Goal: Task Accomplishment & Management: Use online tool/utility

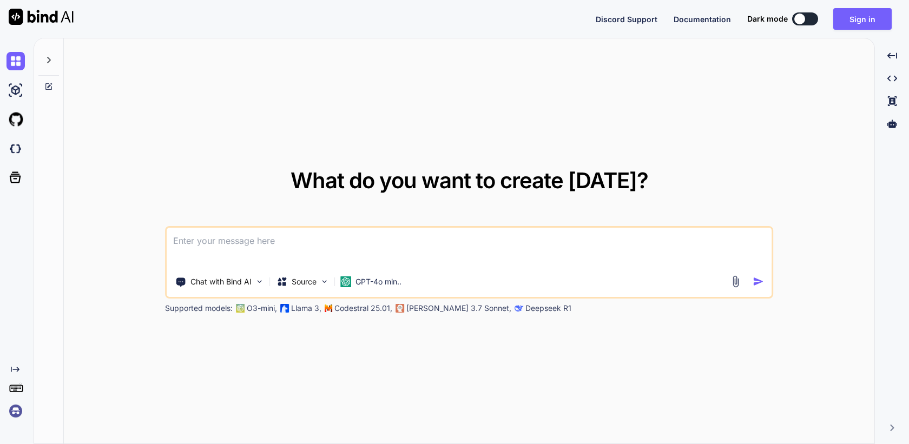
click at [18, 417] on img at bounding box center [15, 411] width 18 height 18
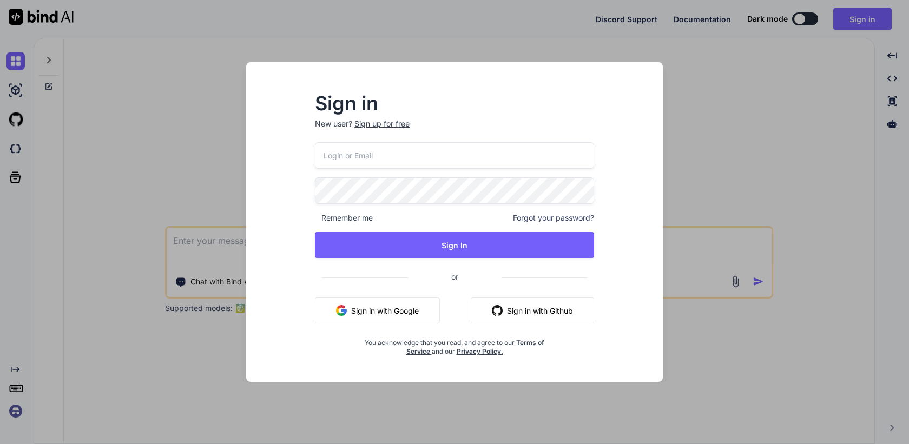
click at [407, 150] on input "email" at bounding box center [454, 155] width 279 height 27
paste input "[EMAIL_ADDRESS][DOMAIN_NAME]"
type input "[EMAIL_ADDRESS][DOMAIN_NAME]"
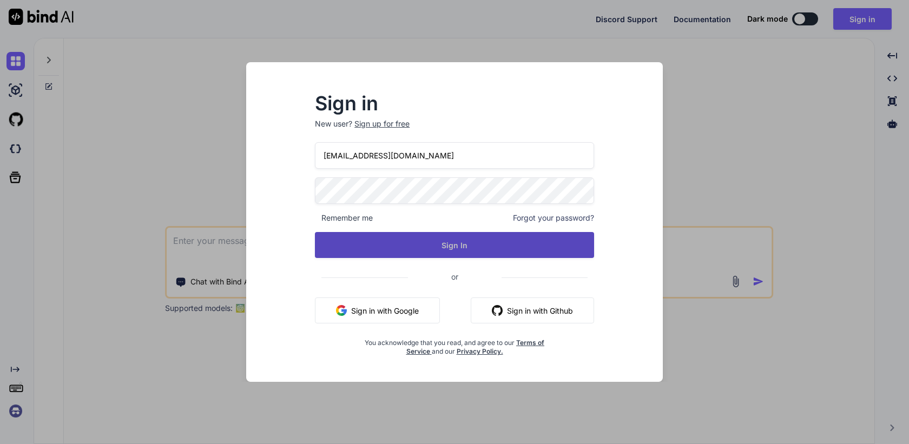
click at [439, 249] on button "Sign In" at bounding box center [454, 245] width 279 height 26
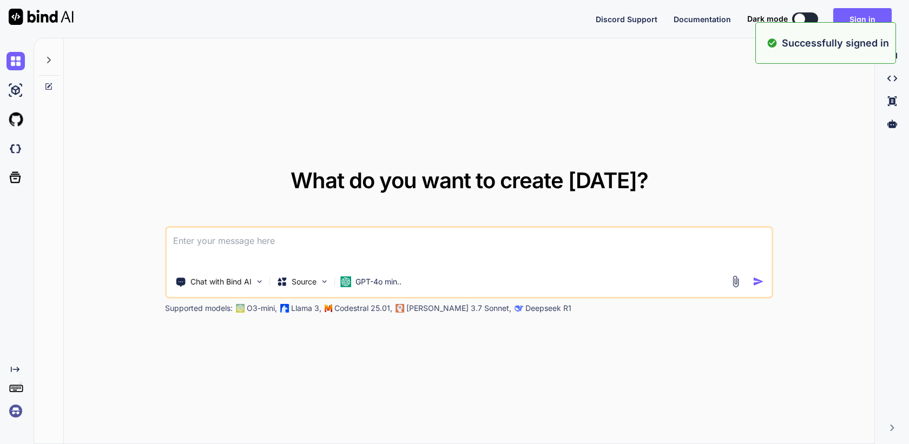
click at [20, 411] on img at bounding box center [15, 411] width 18 height 18
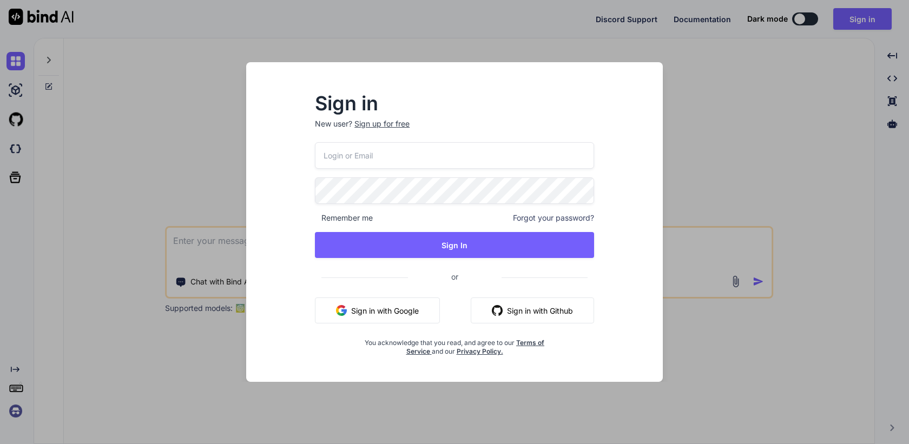
click at [373, 160] on input "email" at bounding box center [454, 155] width 279 height 27
paste input "[EMAIL_ADDRESS][DOMAIN_NAME]"
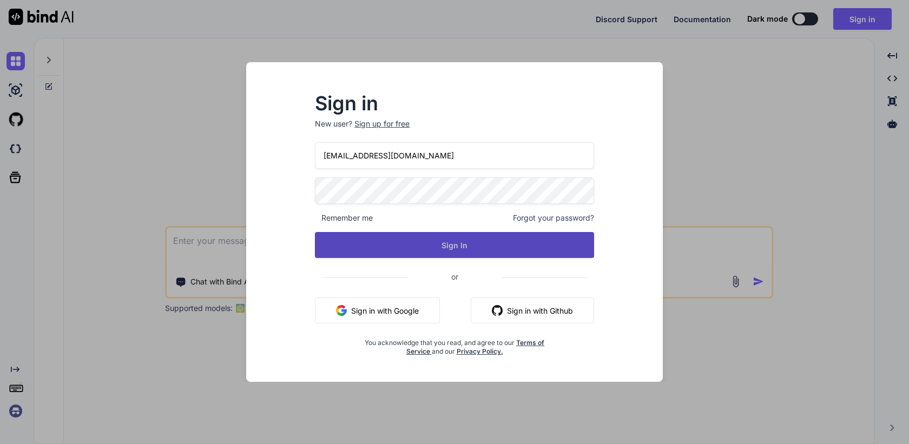
type input "[EMAIL_ADDRESS][DOMAIN_NAME]"
click at [424, 240] on button "Sign In" at bounding box center [454, 245] width 279 height 26
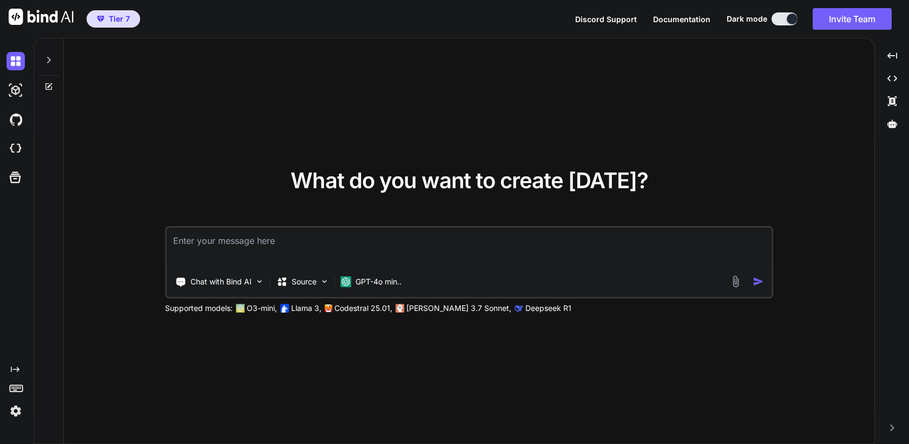
click at [25, 407] on div at bounding box center [17, 411] width 23 height 18
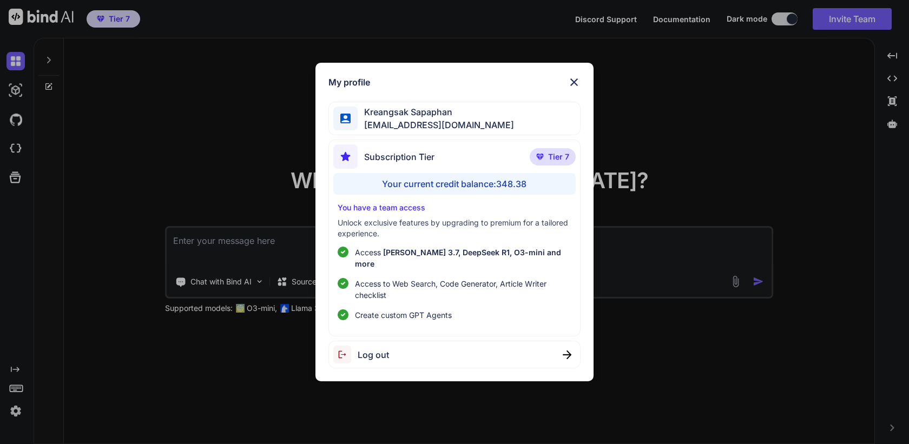
click at [173, 293] on div "My profile [PERSON_NAME] [EMAIL_ADDRESS][DOMAIN_NAME] Subscription Tier Tier 7 …" at bounding box center [454, 222] width 909 height 444
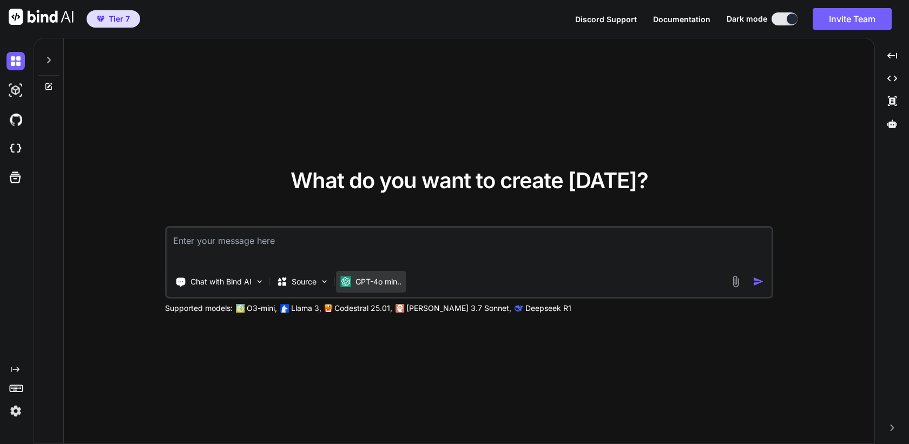
click at [345, 278] on img at bounding box center [345, 281] width 11 height 11
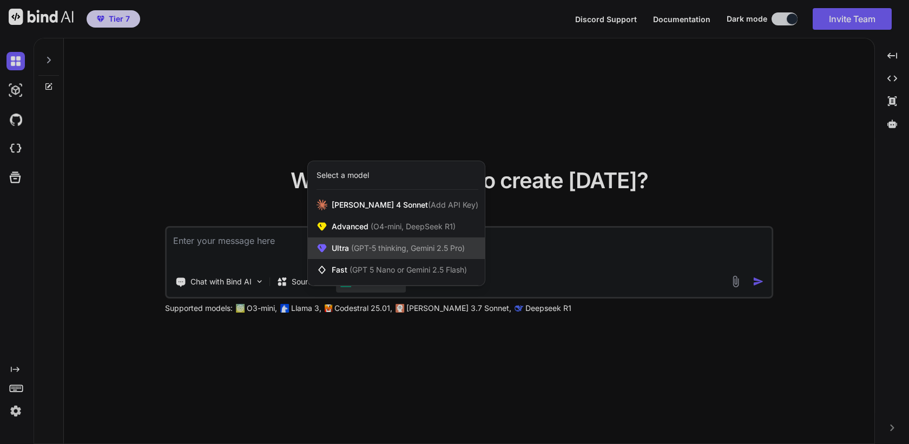
click at [363, 251] on span "(GPT-5 thinking, Gemini 2.5 Pro)" at bounding box center [407, 247] width 116 height 9
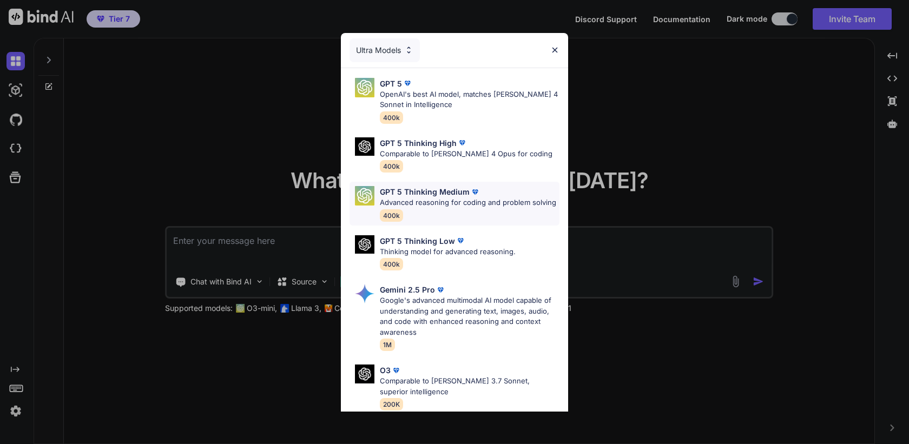
click at [421, 202] on p "Advanced reasoning for coding and problem solving" at bounding box center [468, 202] width 176 height 11
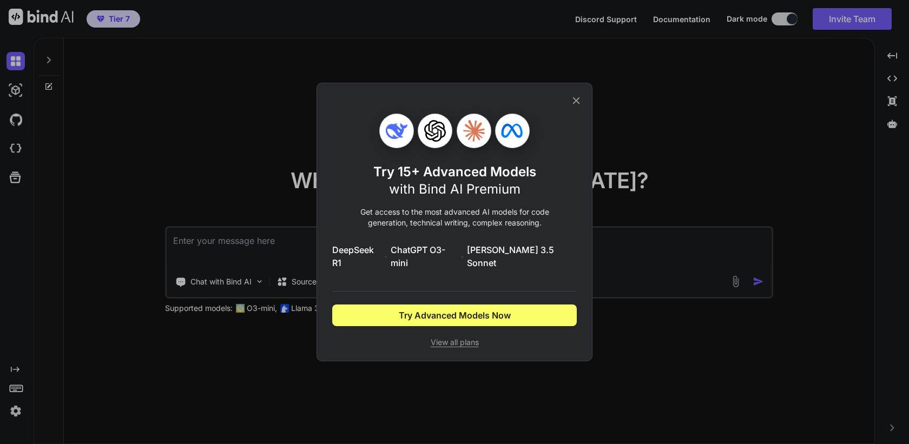
click at [573, 107] on icon at bounding box center [576, 101] width 12 height 12
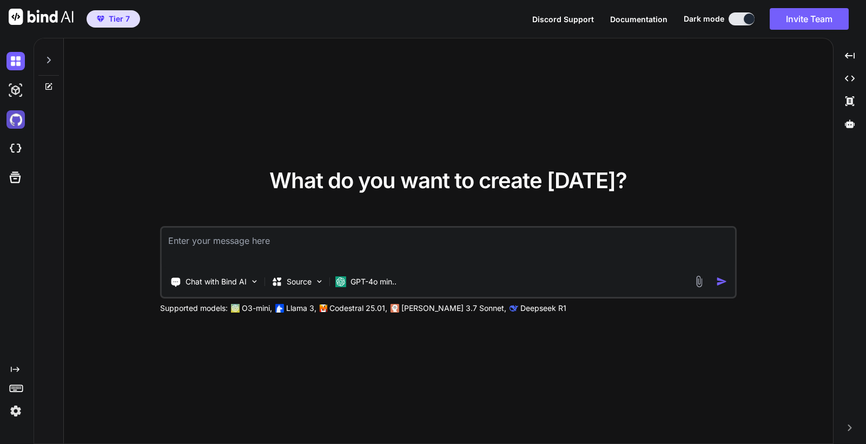
click at [22, 121] on img at bounding box center [15, 119] width 18 height 18
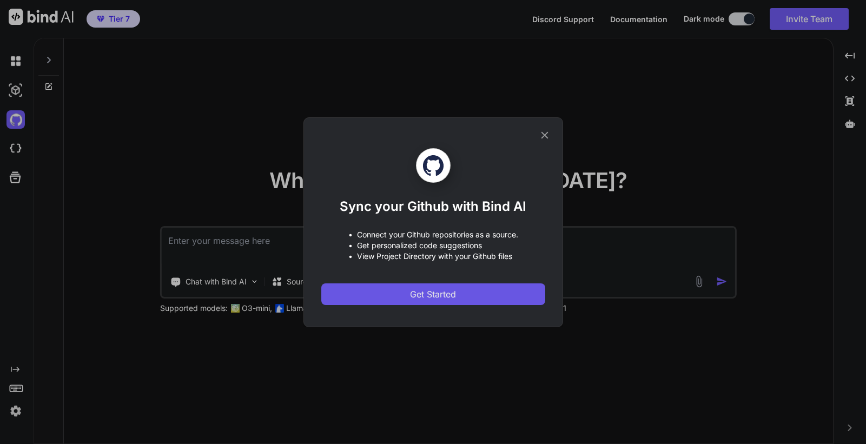
click at [428, 298] on span "Get Started" at bounding box center [433, 294] width 46 height 13
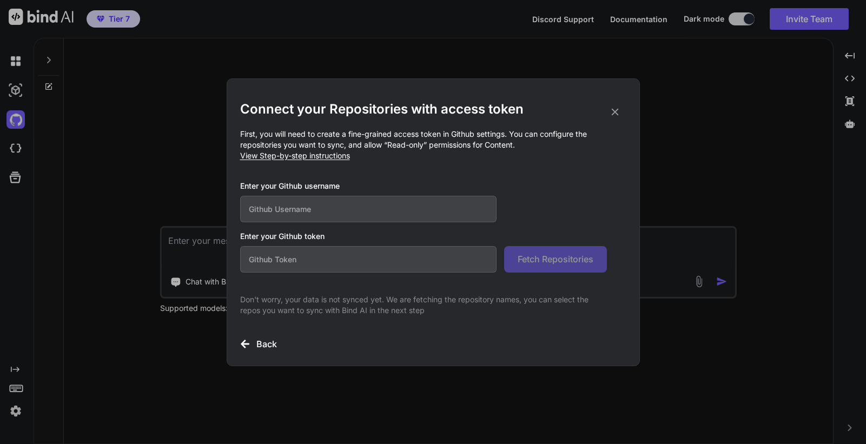
click at [369, 201] on input "text" at bounding box center [368, 209] width 257 height 27
click at [617, 109] on icon at bounding box center [615, 112] width 12 height 12
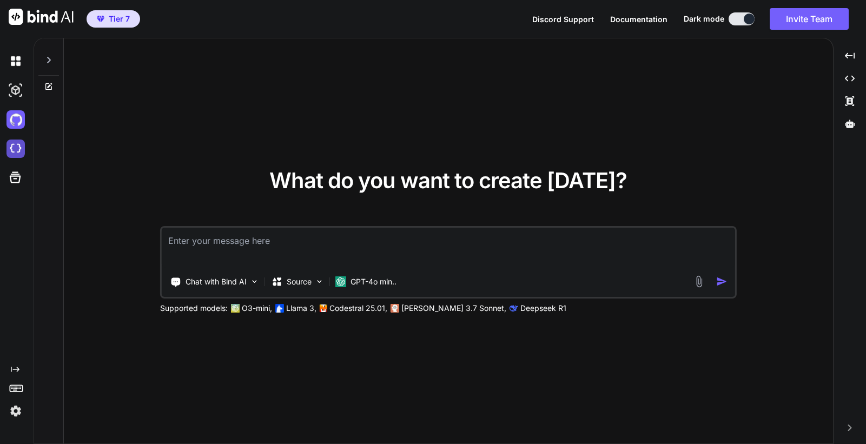
click at [13, 146] on img at bounding box center [15, 149] width 18 height 18
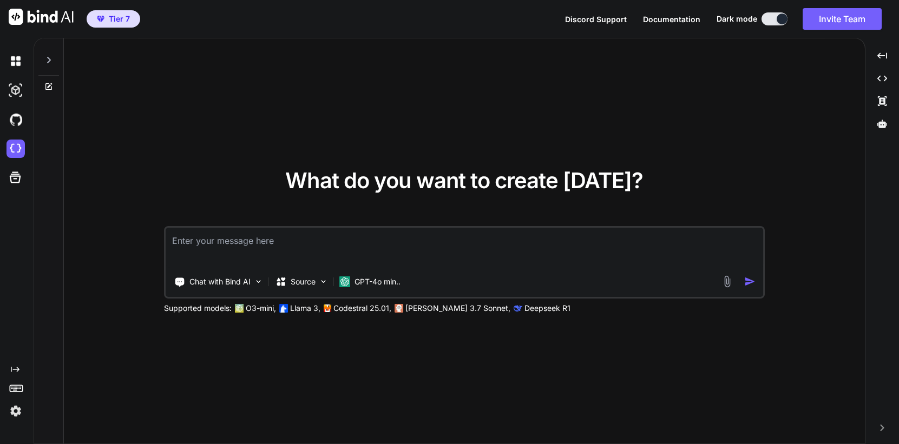
click at [14, 410] on img at bounding box center [15, 411] width 18 height 18
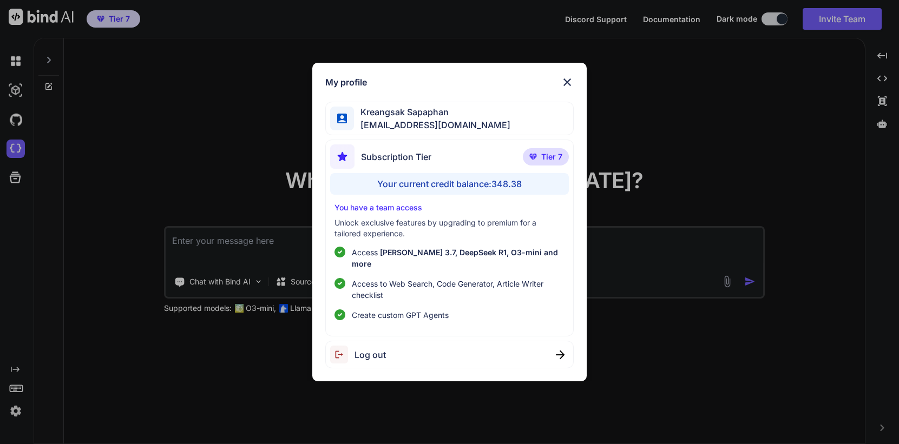
click at [410, 355] on div "Log out" at bounding box center [449, 355] width 249 height 28
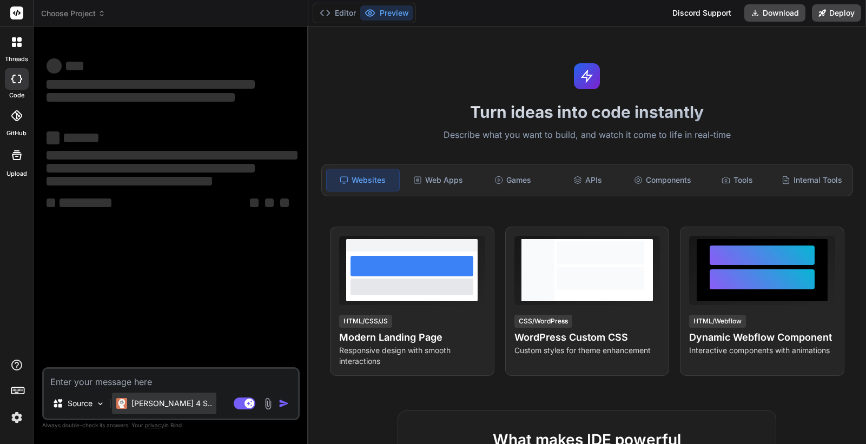
click at [150, 401] on p "Claude 4 S.." at bounding box center [171, 403] width 81 height 11
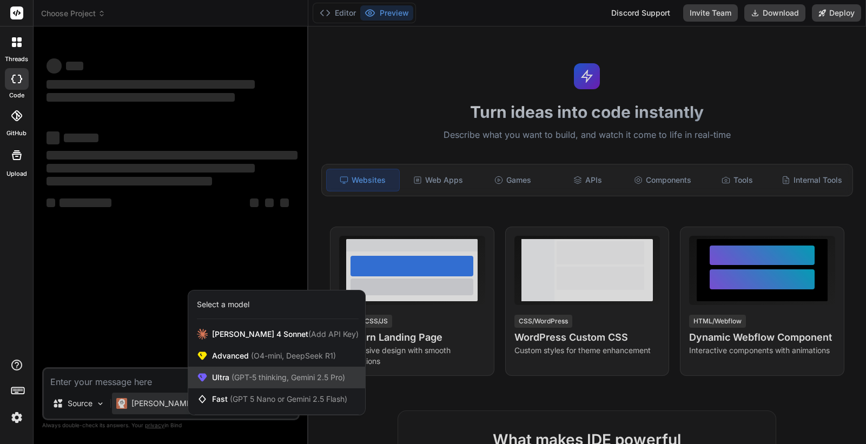
click at [245, 376] on span "(GPT-5 thinking, Gemini 2.5 Pro)" at bounding box center [287, 377] width 116 height 9
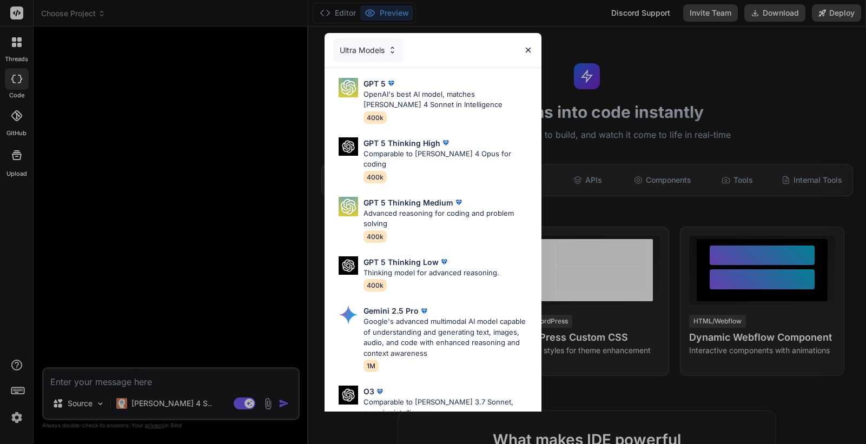
click at [531, 49] on img at bounding box center [528, 49] width 9 height 9
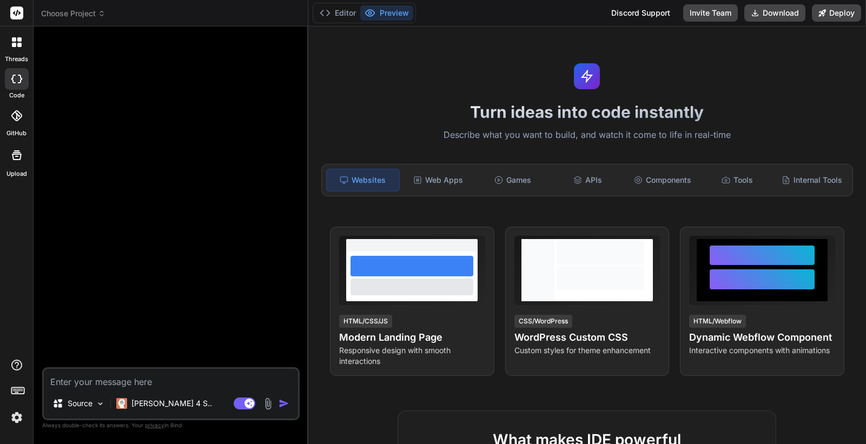
click at [12, 168] on div "Upload" at bounding box center [16, 158] width 33 height 41
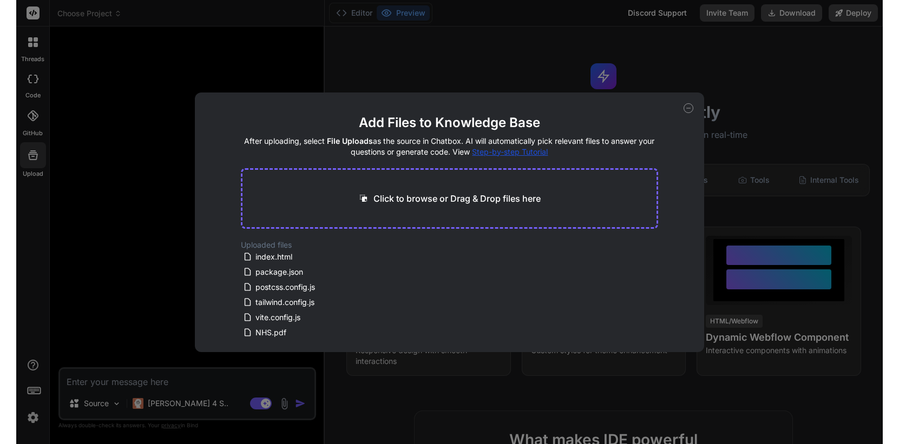
scroll to position [95, 0]
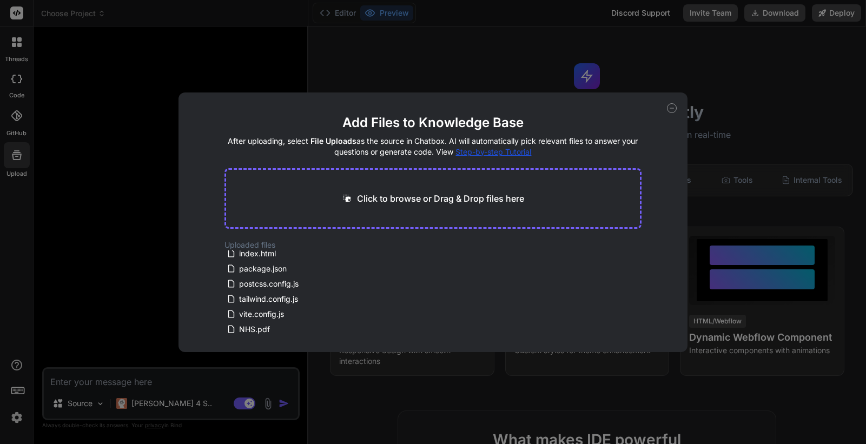
click at [125, 306] on div "Add Files to Knowledge Base After uploading, select File Uploads as the source …" at bounding box center [433, 222] width 866 height 444
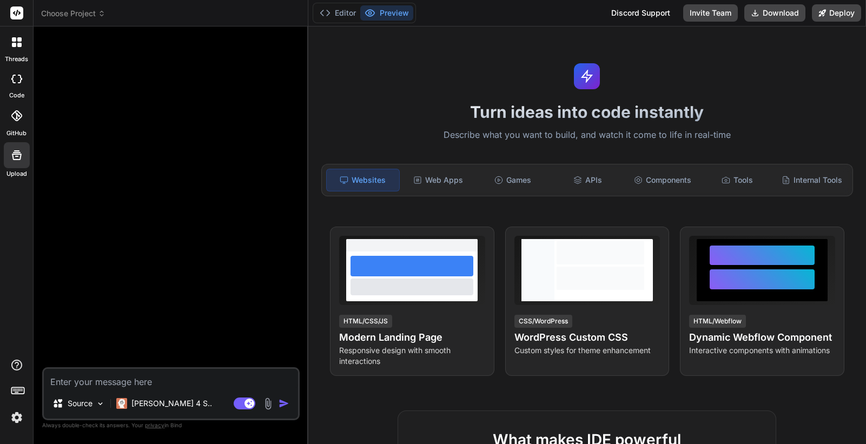
click at [15, 126] on div at bounding box center [17, 116] width 24 height 24
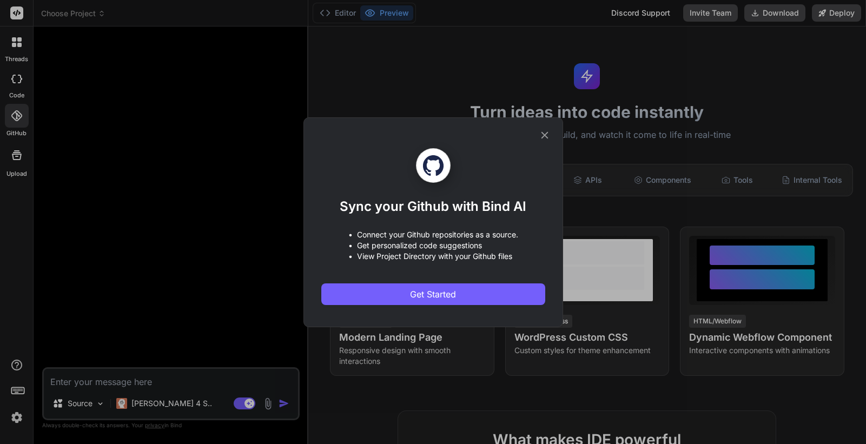
click at [127, 135] on div "Sync your Github with Bind AI • Connect your Github repositories as a source. •…" at bounding box center [433, 222] width 866 height 444
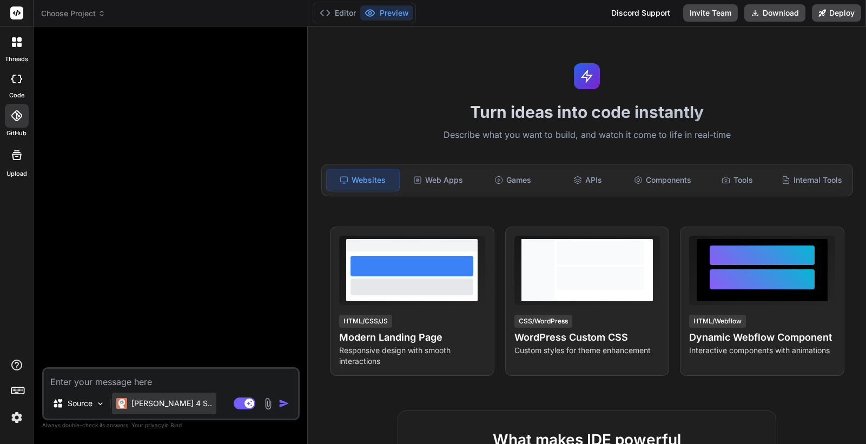
click at [166, 401] on p "Claude 4 S.." at bounding box center [171, 403] width 81 height 11
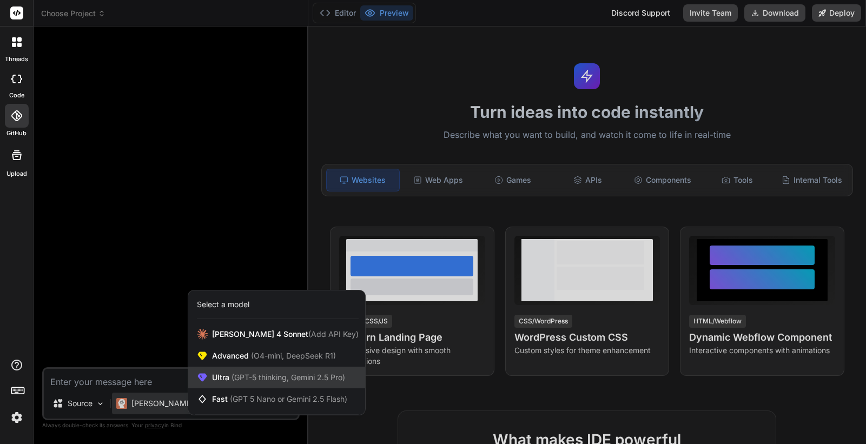
click at [232, 381] on span "(GPT-5 thinking, Gemini 2.5 Pro)" at bounding box center [287, 377] width 116 height 9
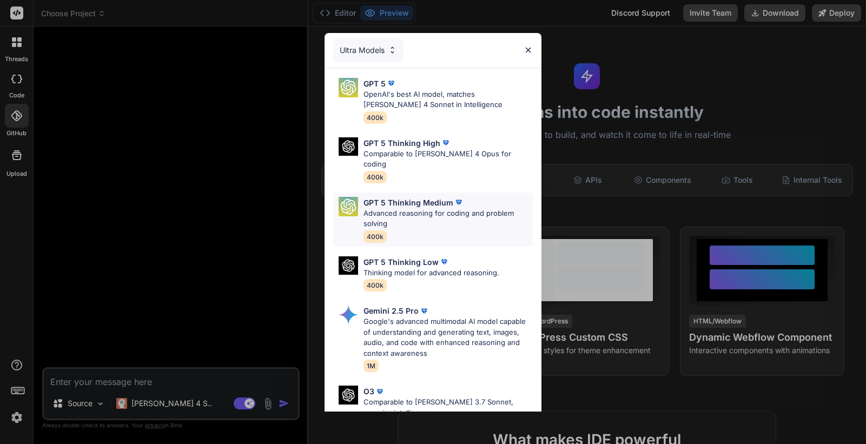
click at [429, 208] on p "Advanced reasoning for coding and problem solving" at bounding box center [448, 218] width 169 height 21
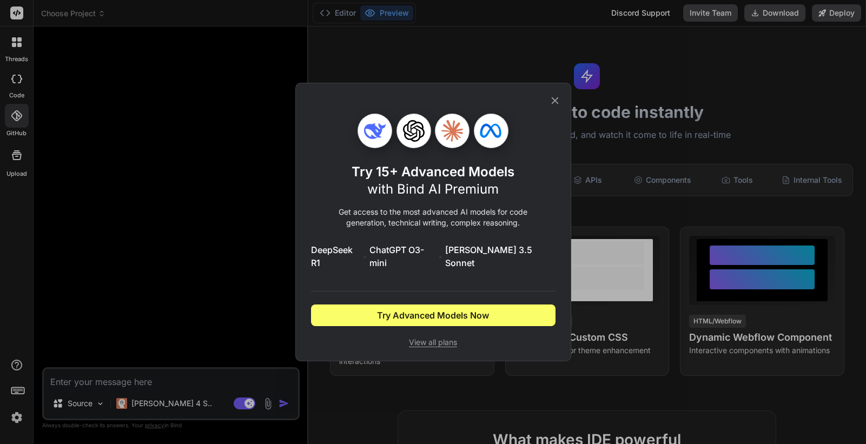
click at [558, 106] on icon at bounding box center [555, 101] width 12 height 12
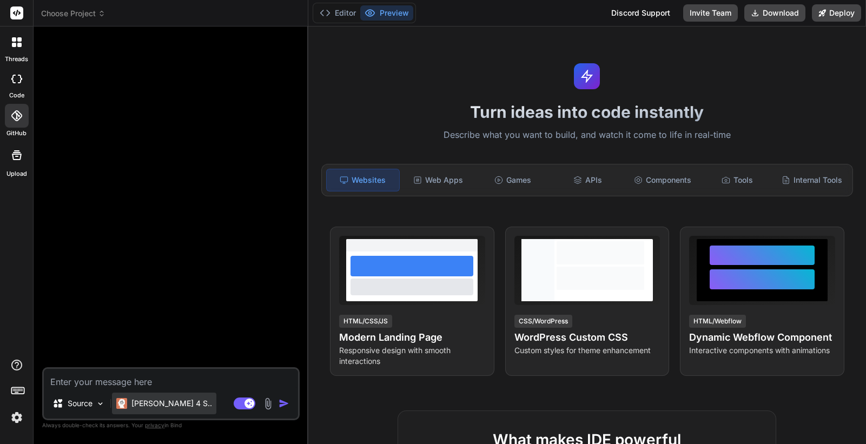
click at [172, 398] on div "Claude 4 S.." at bounding box center [164, 404] width 104 height 22
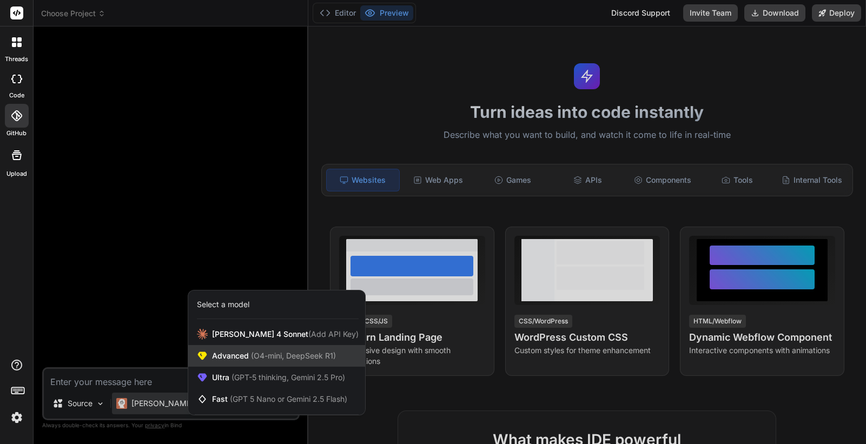
click at [219, 361] on div "Advanced (O4-mini, DeepSeek R1)" at bounding box center [276, 356] width 177 height 22
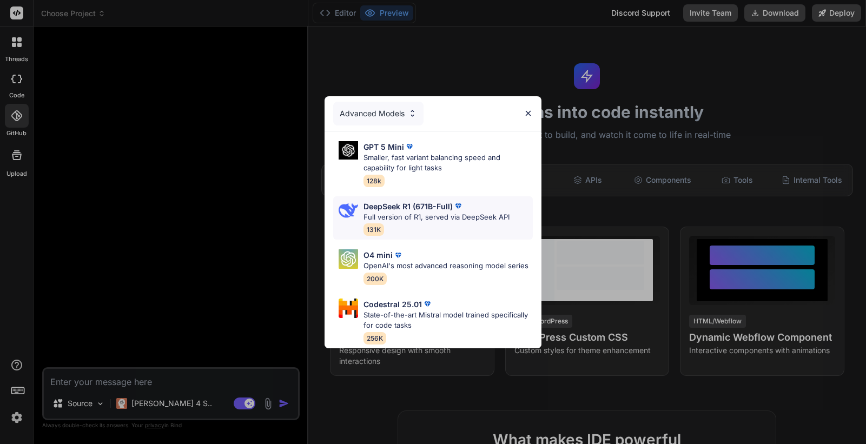
click at [373, 223] on div "DeepSeek R1 (671B-Full) Full version of R1, served via DeepSeek API 131K" at bounding box center [437, 218] width 146 height 35
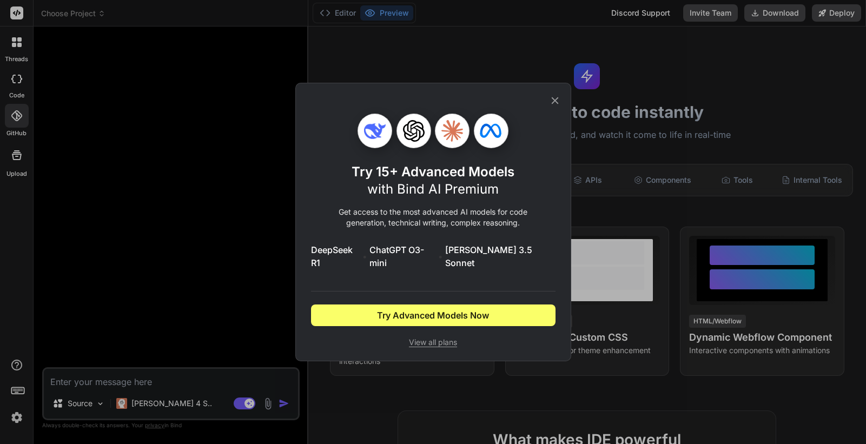
click at [552, 104] on icon at bounding box center [554, 100] width 7 height 7
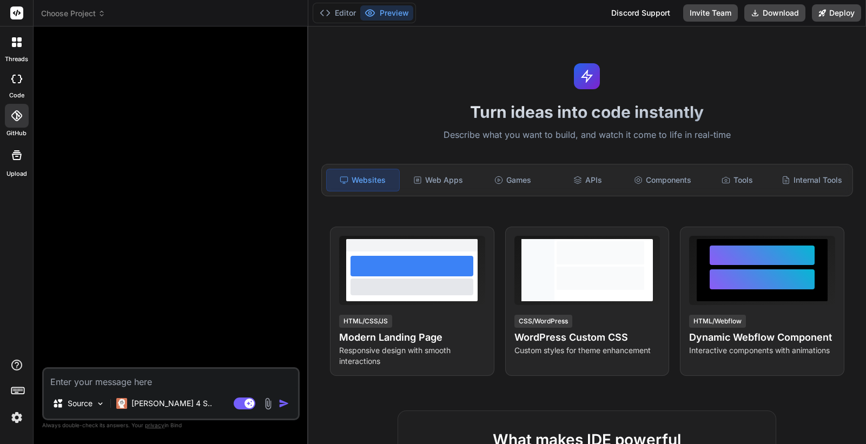
click at [17, 421] on img at bounding box center [17, 417] width 18 height 18
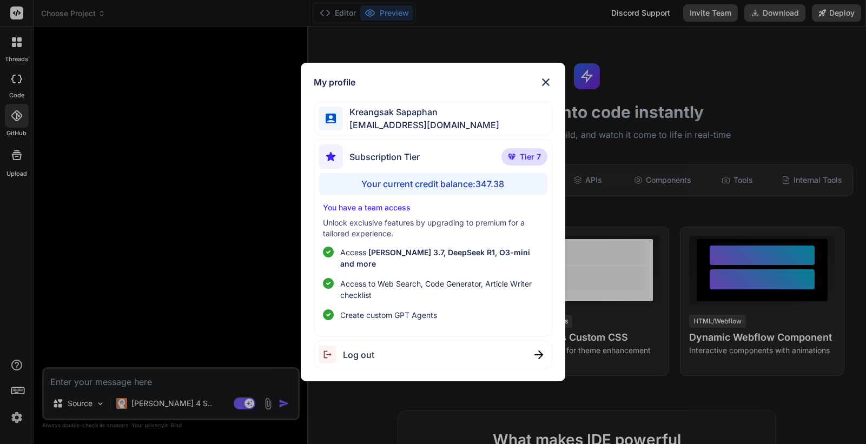
click at [151, 282] on div "My profile Kreangsak Sapaphan inseiong@gmail.com Subscription Tier Tier 7 Your …" at bounding box center [433, 222] width 866 height 444
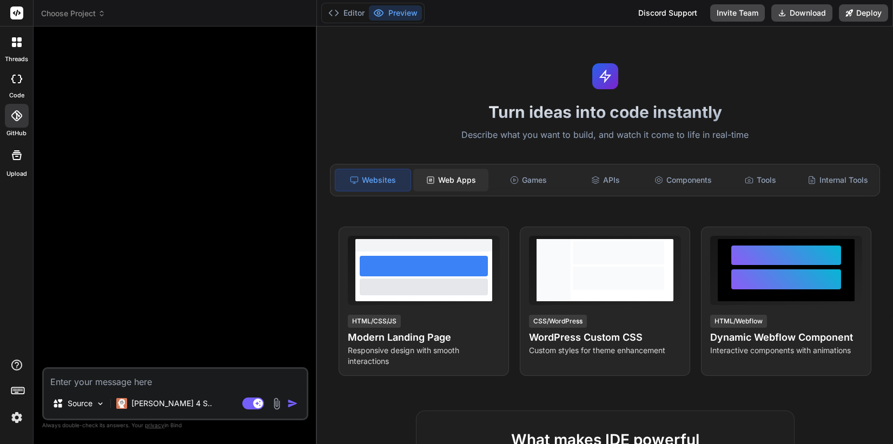
click at [443, 182] on div "Web Apps" at bounding box center [450, 180] width 75 height 23
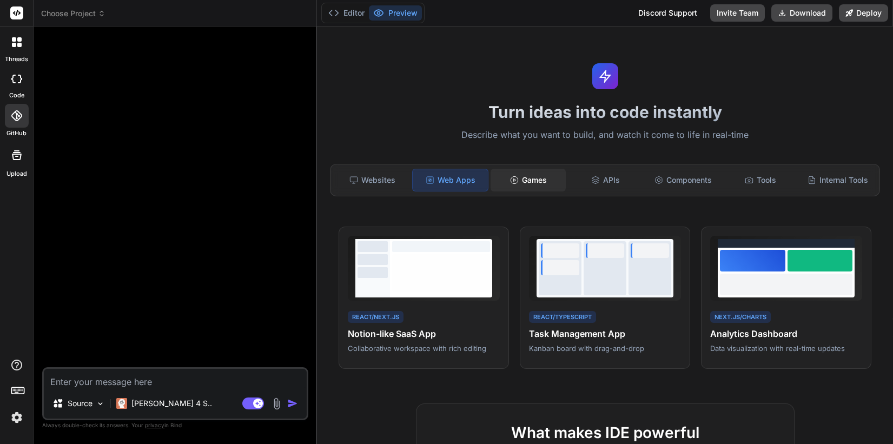
click at [562, 176] on div "Games" at bounding box center [528, 180] width 75 height 23
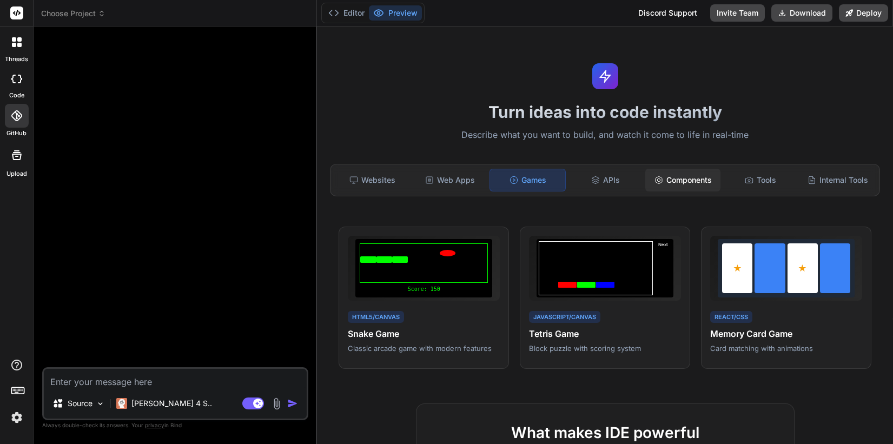
click at [661, 176] on icon at bounding box center [659, 180] width 9 height 9
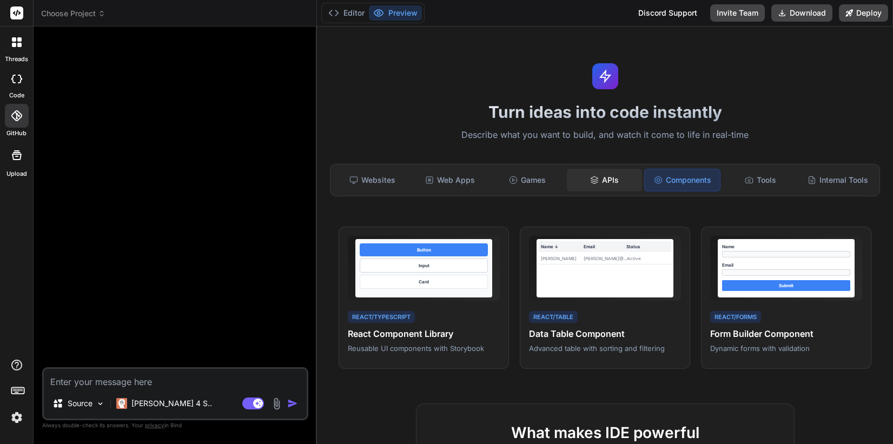
click at [617, 183] on div "APIs" at bounding box center [604, 180] width 75 height 23
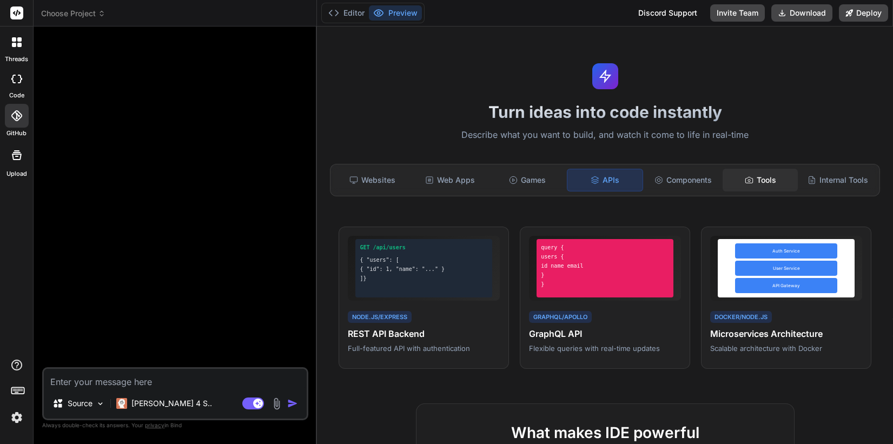
click at [761, 182] on div "Tools" at bounding box center [760, 180] width 75 height 23
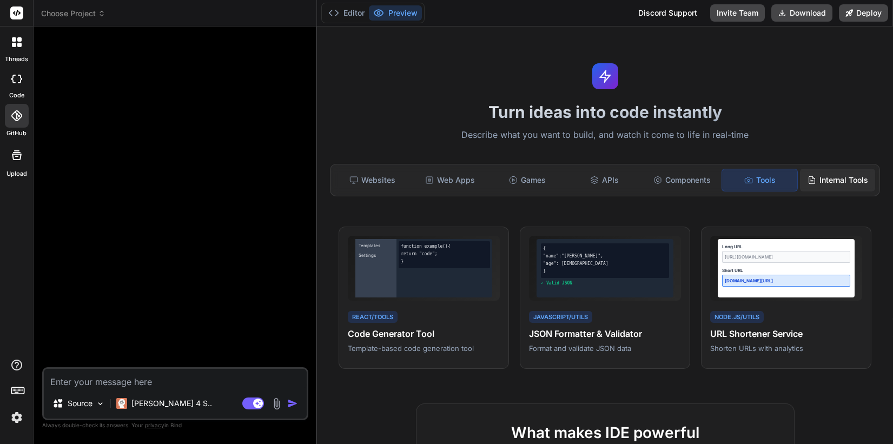
click at [854, 176] on div "Internal Tools" at bounding box center [837, 180] width 75 height 23
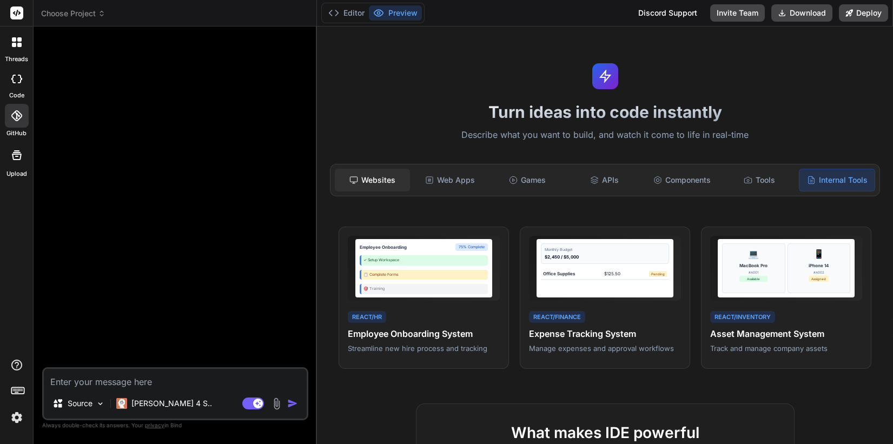
click at [376, 179] on div "Websites" at bounding box center [372, 180] width 75 height 23
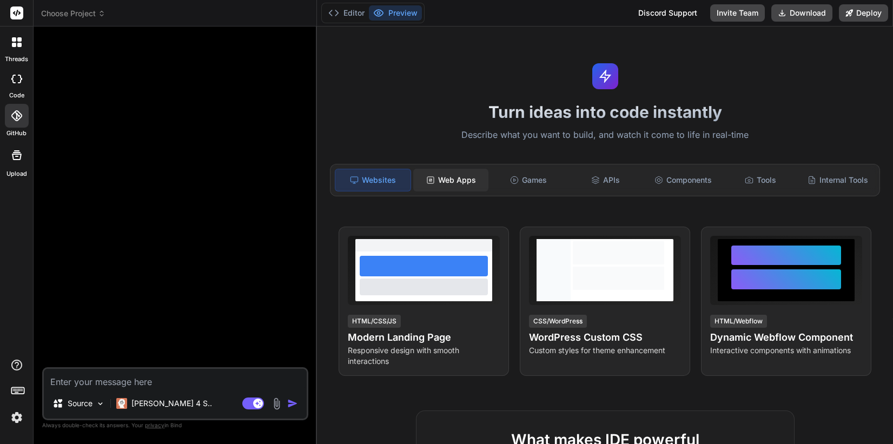
click at [439, 174] on div "Web Apps" at bounding box center [450, 180] width 75 height 23
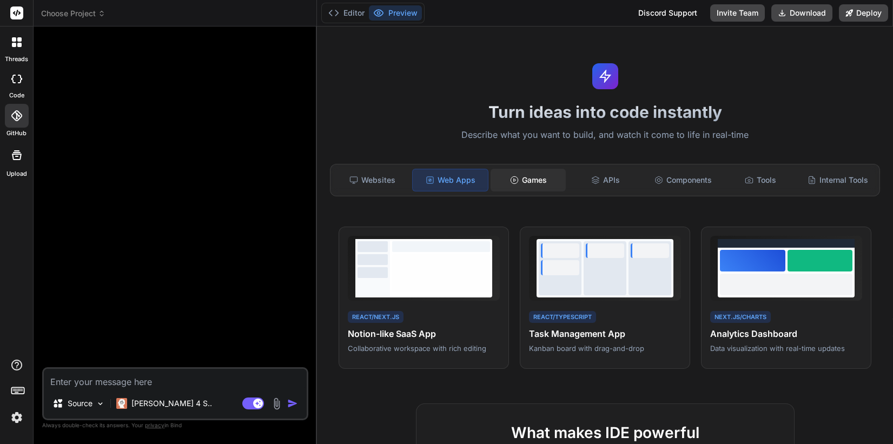
click at [514, 182] on icon at bounding box center [514, 180] width 9 height 9
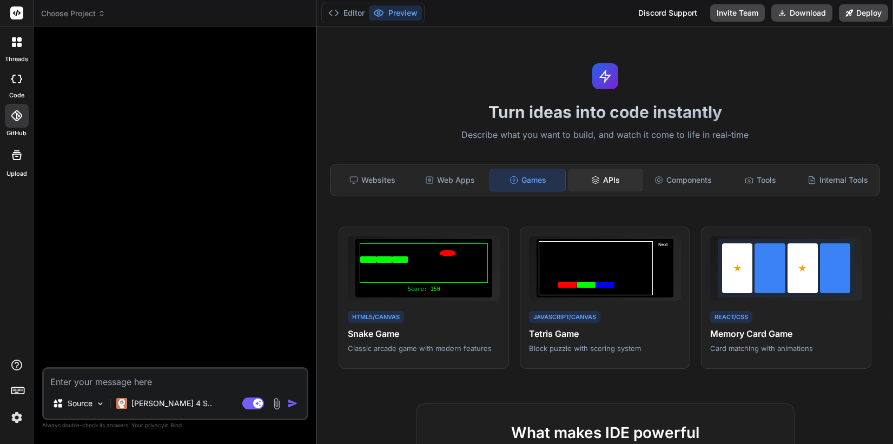
click at [615, 179] on div "APIs" at bounding box center [605, 180] width 75 height 23
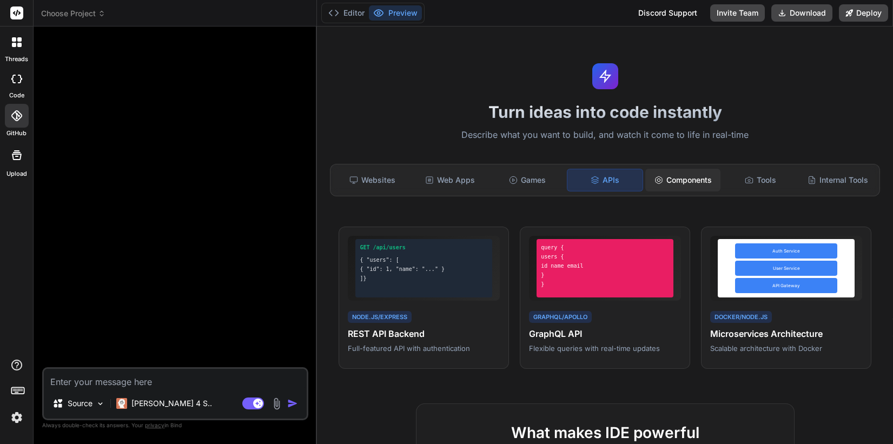
click at [695, 179] on div "Components" at bounding box center [682, 180] width 75 height 23
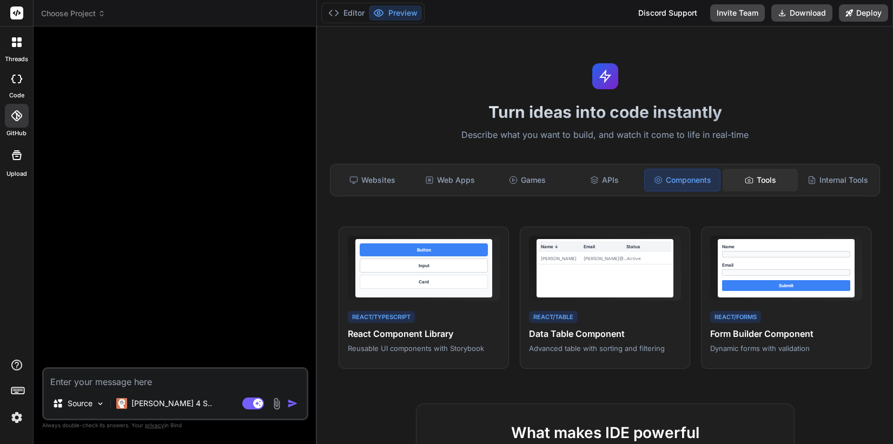
click at [784, 176] on div "Tools" at bounding box center [760, 180] width 75 height 23
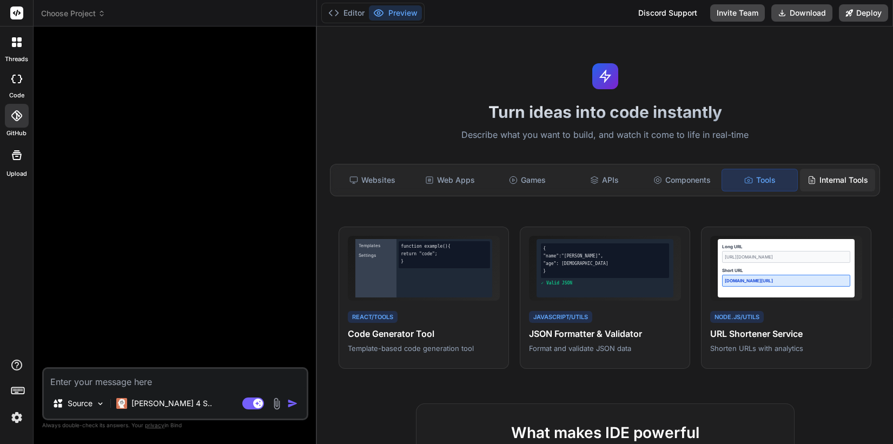
click at [839, 183] on div "Internal Tools" at bounding box center [837, 180] width 75 height 23
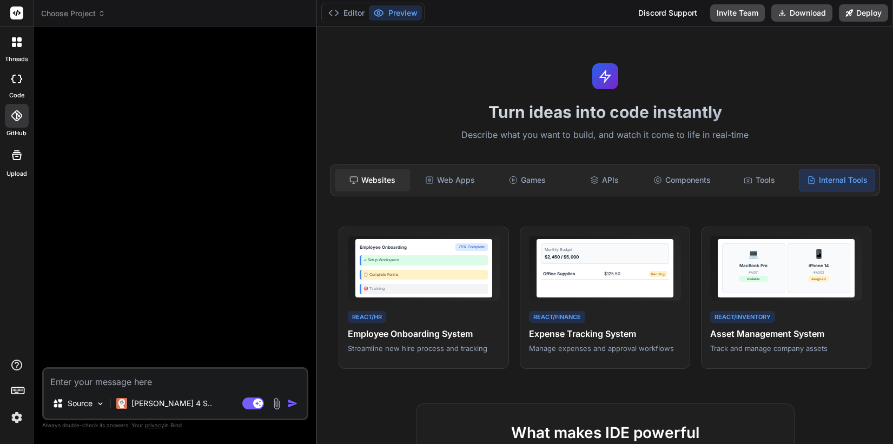
click at [380, 184] on div "Websites" at bounding box center [372, 180] width 75 height 23
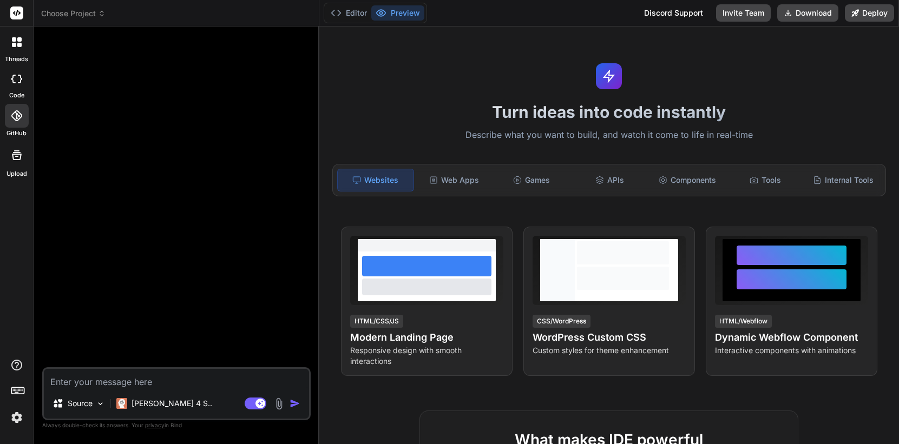
click at [87, 14] on span "Choose Project" at bounding box center [73, 13] width 64 height 11
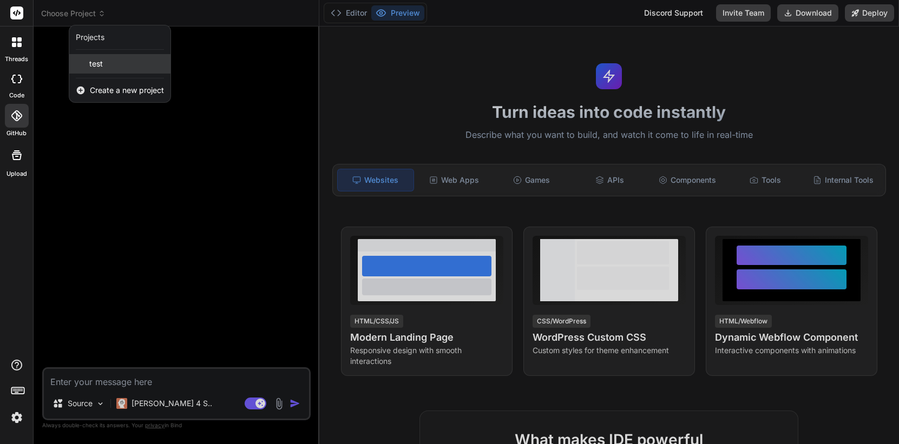
click at [104, 58] on div "test" at bounding box center [119, 63] width 101 height 19
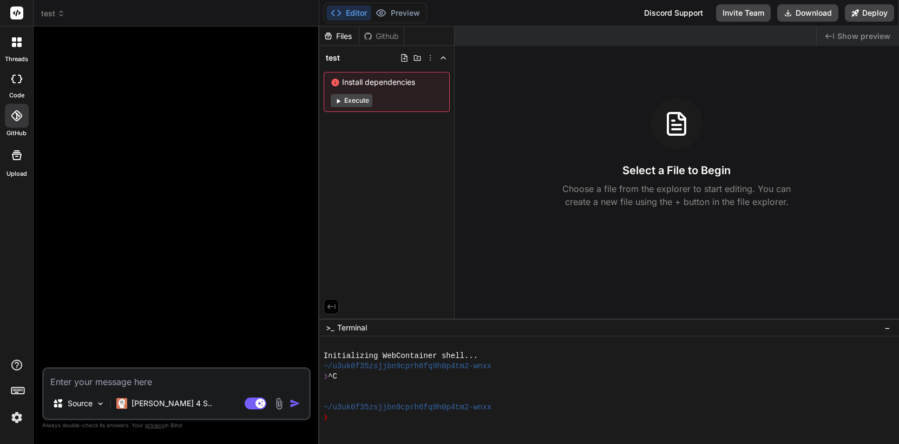
click at [60, 15] on icon at bounding box center [61, 16] width 3 height 2
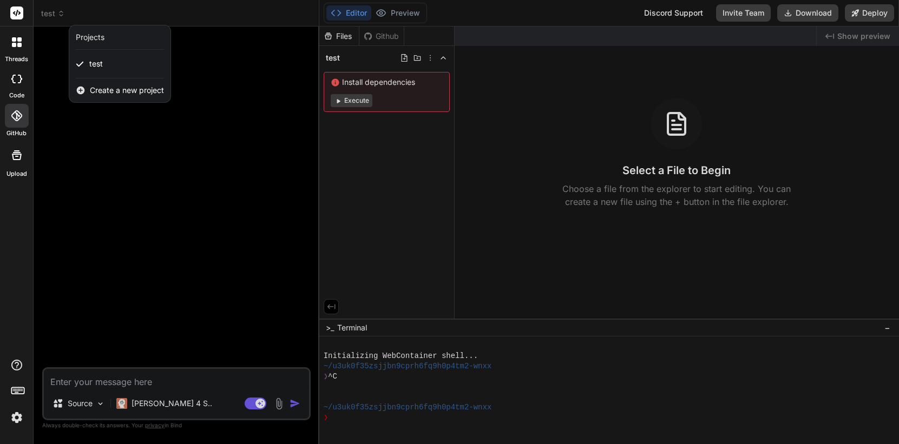
click at [207, 201] on div at bounding box center [449, 222] width 899 height 444
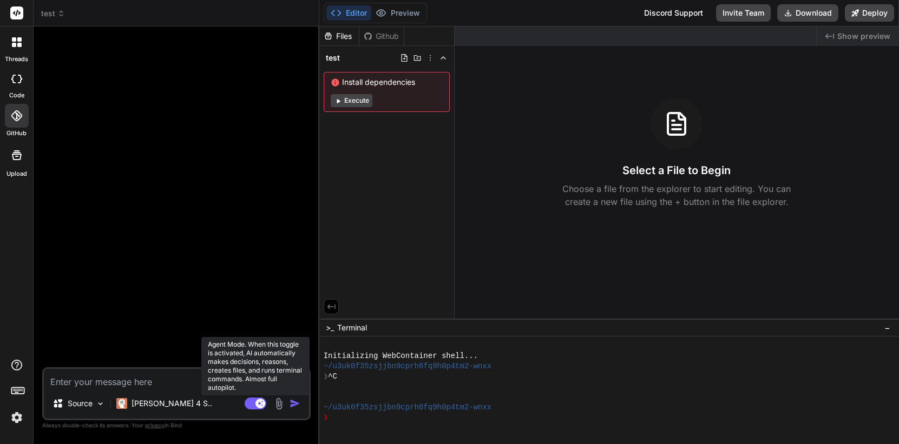
click at [249, 405] on rect at bounding box center [256, 404] width 22 height 12
click at [260, 405] on rect at bounding box center [256, 404] width 22 height 12
click at [252, 404] on rect at bounding box center [256, 404] width 22 height 12
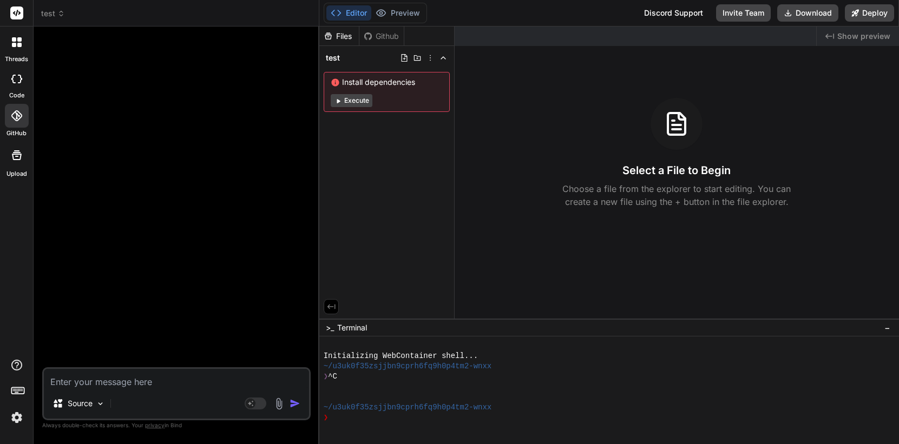
click at [186, 331] on div at bounding box center [177, 201] width 266 height 332
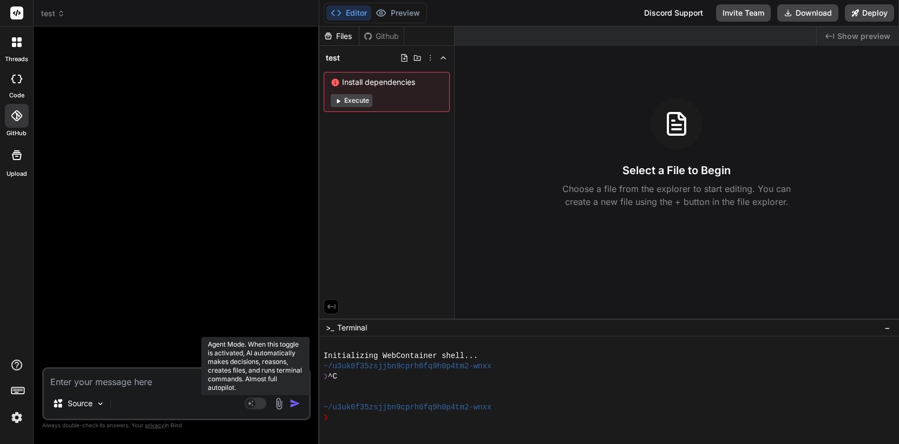
click at [253, 404] on rect at bounding box center [251, 404] width 10 height 10
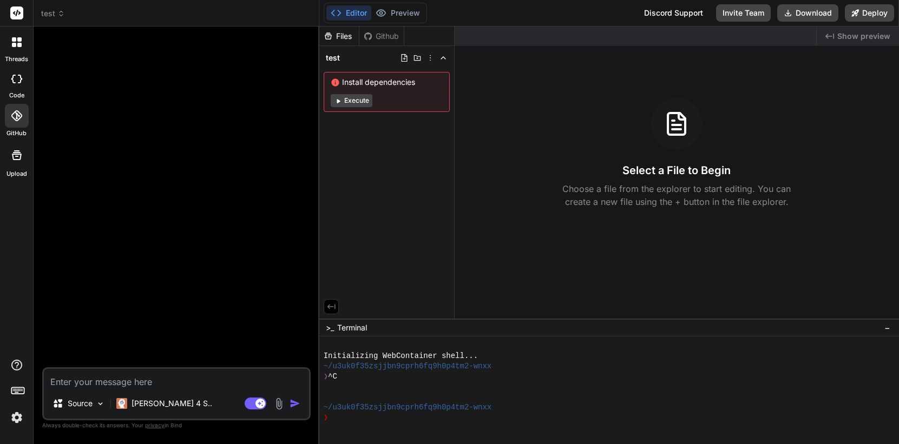
click at [96, 219] on div at bounding box center [177, 201] width 266 height 332
click at [10, 155] on icon at bounding box center [16, 155] width 13 height 13
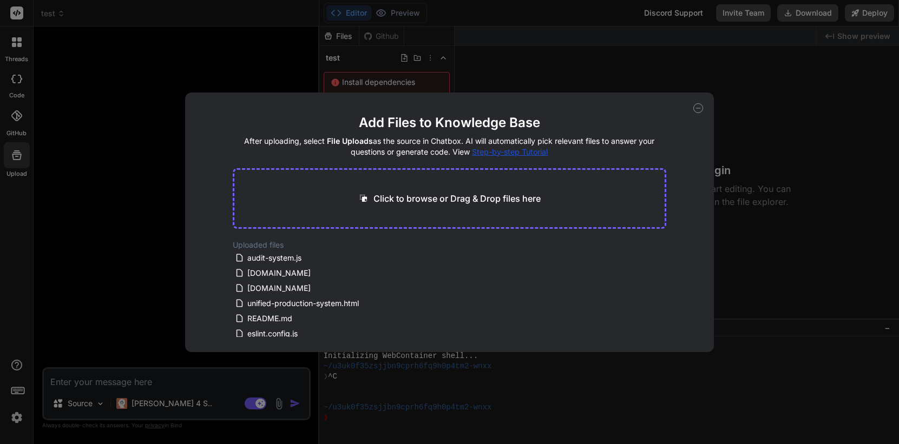
click at [147, 255] on div "Add Files to Knowledge Base After uploading, select File Uploads as the source …" at bounding box center [449, 222] width 899 height 444
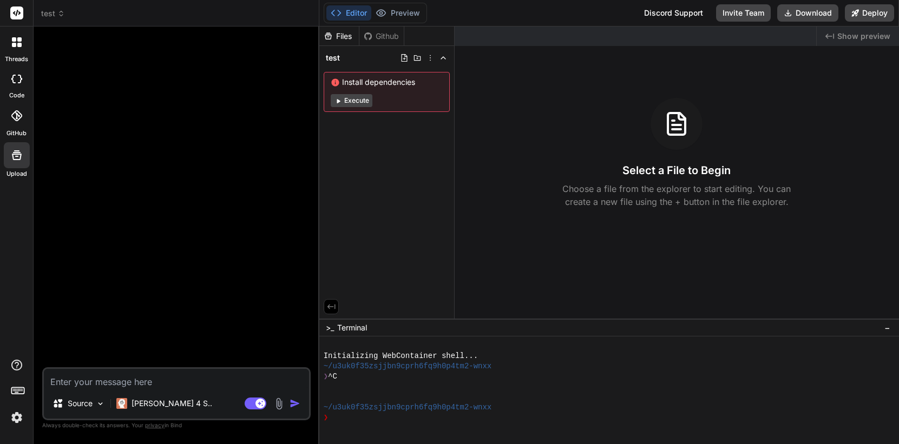
click at [278, 400] on img at bounding box center [279, 404] width 12 height 12
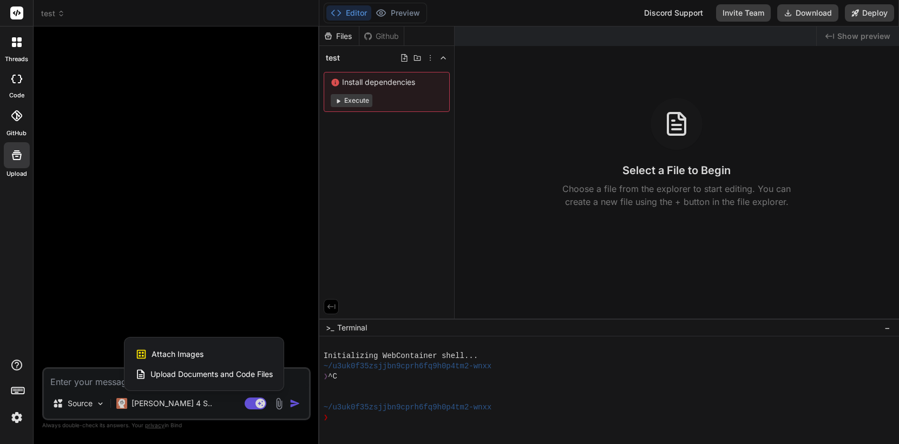
click at [194, 355] on span "Attach Images" at bounding box center [177, 354] width 52 height 11
type textarea "x"
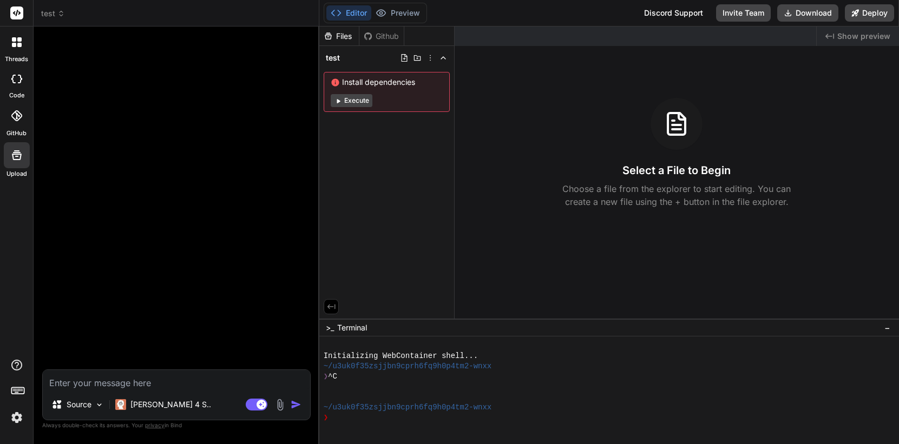
type input "C:\fakepath\Screenshot 2025-09-13 at 5.26.32 PM.png"
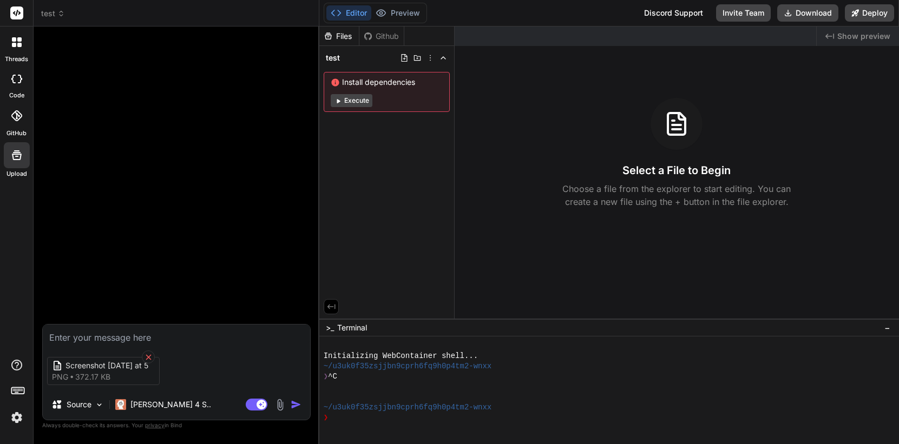
click at [148, 355] on icon at bounding box center [148, 356] width 5 height 5
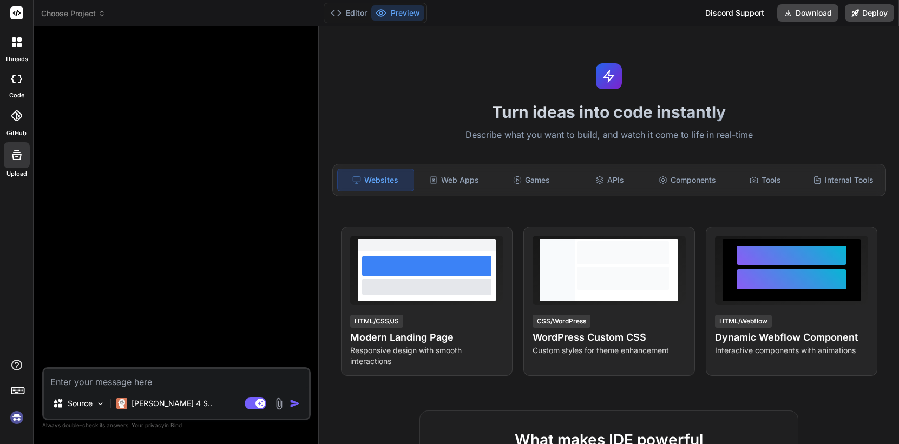
type textarea "x"
